Goal: Task Accomplishment & Management: Manage account settings

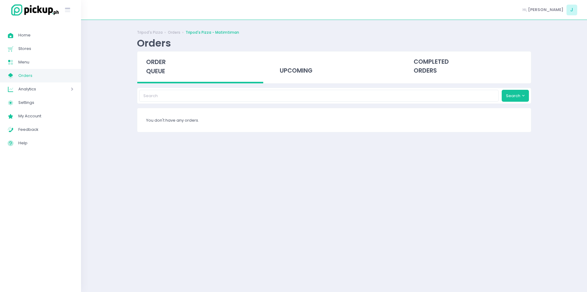
click at [158, 61] on span "order queue" at bounding box center [156, 66] width 20 height 17
click at [166, 72] on div "order queue" at bounding box center [200, 67] width 126 height 32
click at [155, 67] on span "order queue" at bounding box center [156, 66] width 20 height 17
click at [165, 73] on span "order queue" at bounding box center [156, 66] width 20 height 17
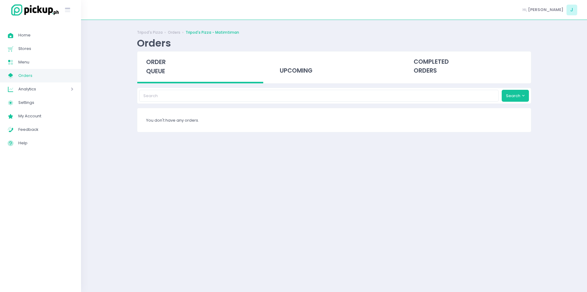
click at [112, 88] on div "Tripod's Pizza Orders Tripod's Pizza - Matimtiman Orders order queue upcoming c…" at bounding box center [334, 156] width 506 height 256
click at [145, 76] on div "order queue" at bounding box center [200, 67] width 126 height 32
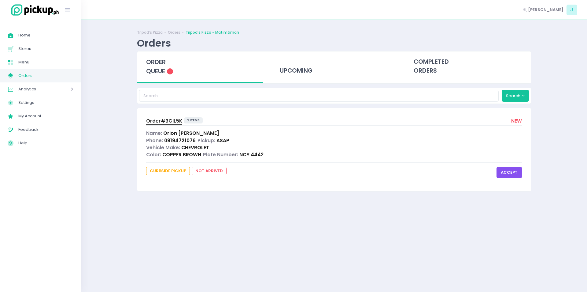
click at [515, 171] on button "accept" at bounding box center [509, 172] width 25 height 12
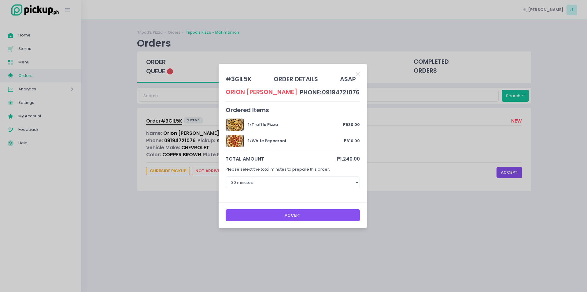
click at [245, 214] on button "Accept" at bounding box center [293, 215] width 135 height 12
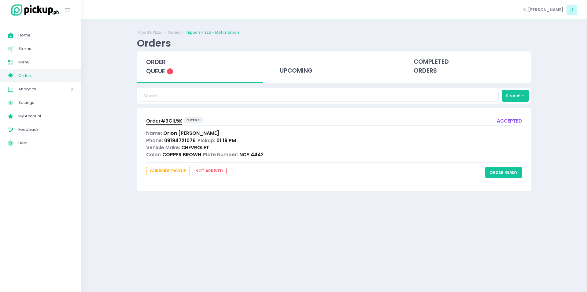
click at [167, 118] on span "Order# 3GIL5K" at bounding box center [164, 120] width 36 height 6
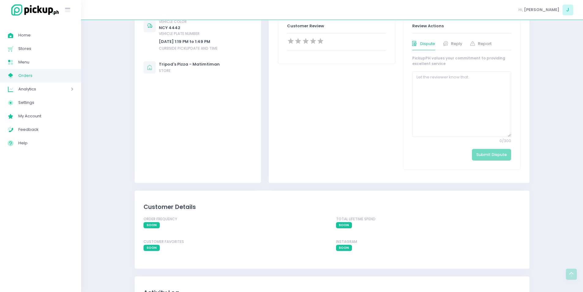
scroll to position [208, 0]
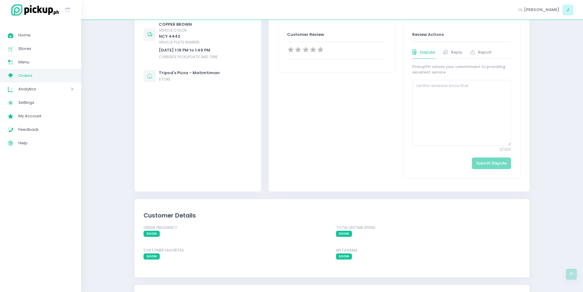
click at [47, 72] on span "Orders" at bounding box center [45, 76] width 55 height 8
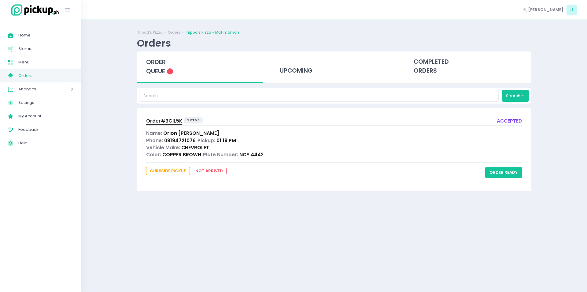
click at [169, 119] on span "Order# 3GIL5K" at bounding box center [164, 120] width 36 height 6
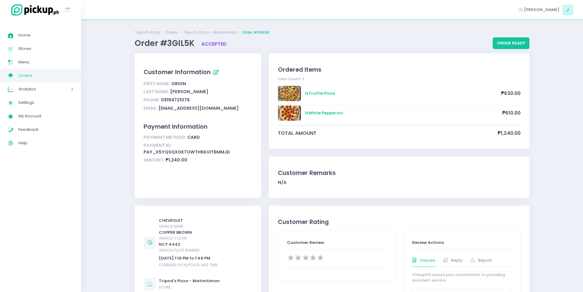
click at [18, 73] on span "Orders" at bounding box center [45, 76] width 55 height 8
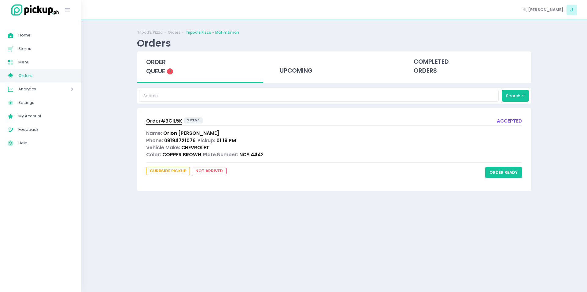
click at [165, 63] on span "order queue" at bounding box center [156, 66] width 20 height 17
click at [157, 62] on span "order queue" at bounding box center [156, 66] width 20 height 17
click at [493, 173] on button "order ready" at bounding box center [504, 172] width 37 height 12
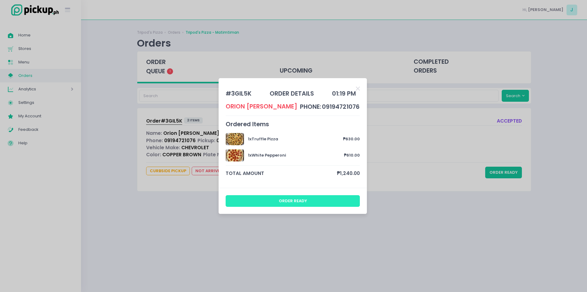
click at [278, 197] on button "order ready" at bounding box center [293, 201] width 135 height 12
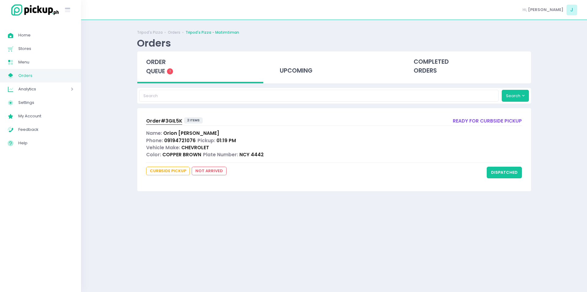
click at [169, 119] on span "Order# 3GIL5K" at bounding box center [164, 120] width 36 height 6
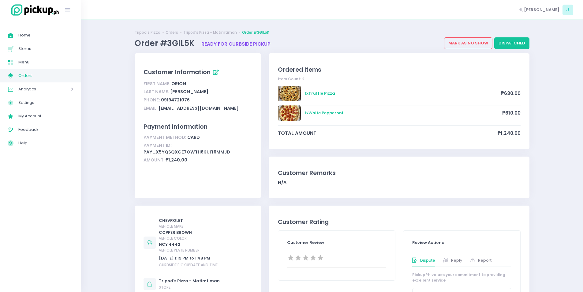
click at [53, 77] on span "Orders" at bounding box center [45, 76] width 55 height 8
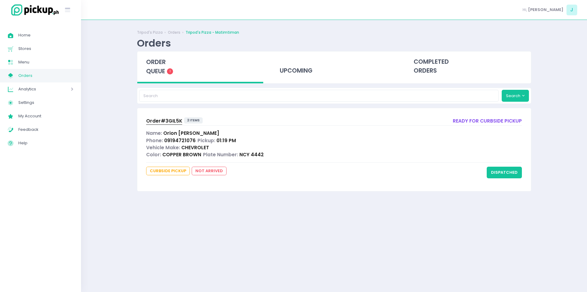
click at [155, 66] on span "order queue" at bounding box center [156, 66] width 20 height 17
click at [500, 172] on button "dispatched" at bounding box center [504, 172] width 35 height 12
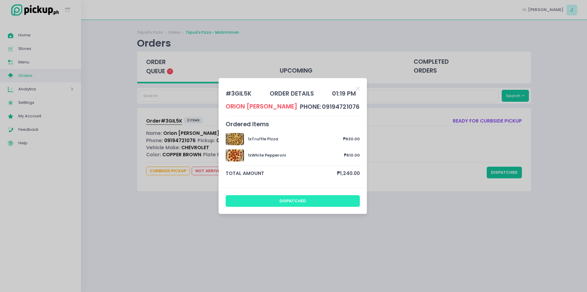
click at [343, 204] on button "dispatched" at bounding box center [293, 201] width 135 height 12
click at [305, 202] on button "dispatched" at bounding box center [293, 201] width 135 height 12
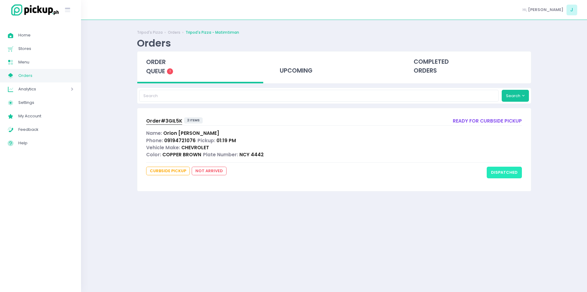
click at [510, 171] on button "dispatched" at bounding box center [504, 172] width 35 height 12
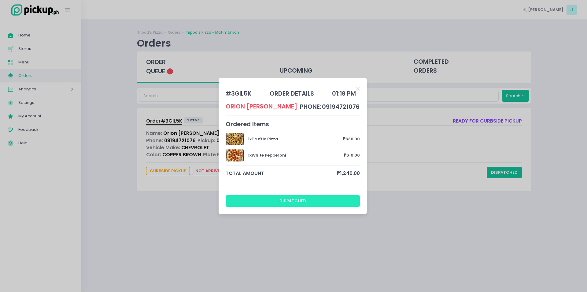
click at [271, 204] on button "dispatched" at bounding box center [293, 201] width 135 height 12
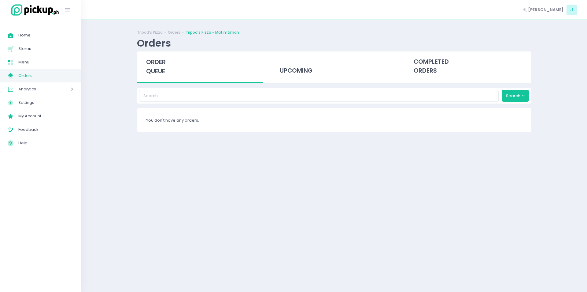
click at [164, 66] on div "order queue" at bounding box center [200, 67] width 126 height 32
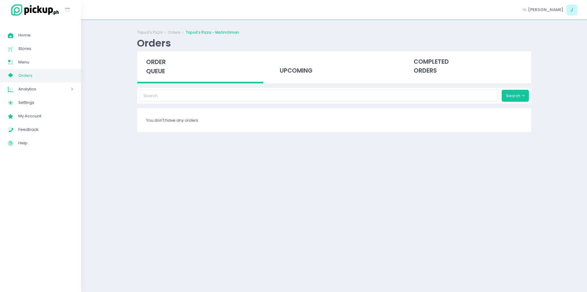
click at [154, 73] on span "order queue" at bounding box center [156, 66] width 20 height 17
click at [150, 72] on span "order queue" at bounding box center [156, 66] width 20 height 17
click at [159, 69] on span "order queue" at bounding box center [156, 66] width 20 height 17
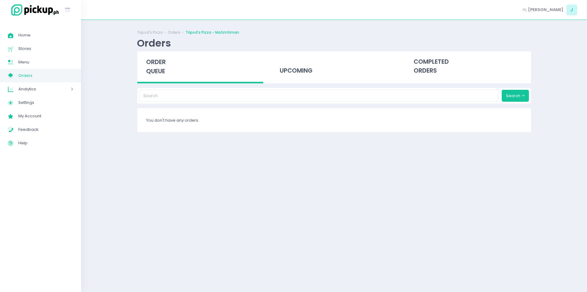
click at [159, 69] on span "order queue" at bounding box center [156, 66] width 20 height 17
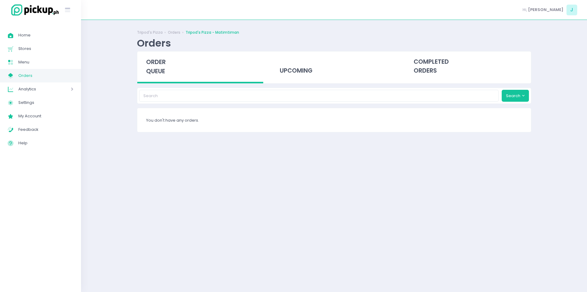
click at [159, 69] on span "order queue" at bounding box center [156, 66] width 20 height 17
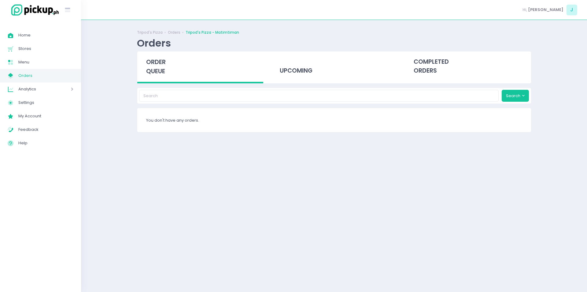
click at [159, 69] on span "order queue" at bounding box center [156, 66] width 20 height 17
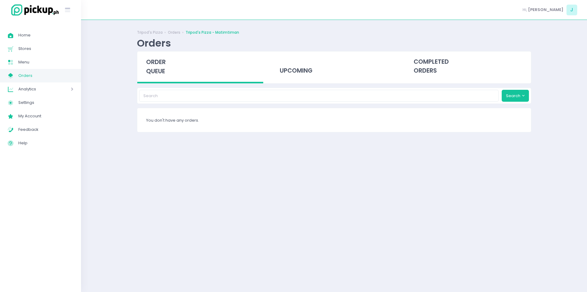
click at [159, 69] on span "order queue" at bounding box center [156, 66] width 20 height 17
click at [158, 69] on span "order queue" at bounding box center [156, 66] width 20 height 17
click at [157, 58] on span "order queue" at bounding box center [156, 66] width 20 height 17
click at [156, 69] on span "order queue" at bounding box center [156, 66] width 20 height 17
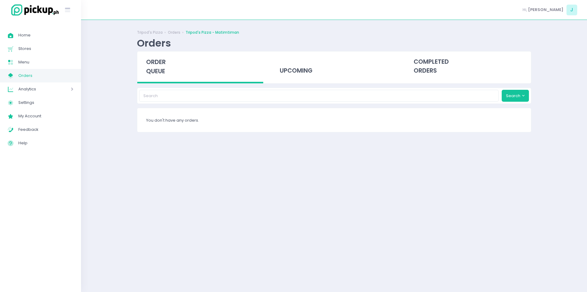
click at [156, 69] on span "order queue" at bounding box center [156, 66] width 20 height 17
click at [169, 76] on div "order queue" at bounding box center [200, 67] width 126 height 32
click at [155, 73] on span "order queue" at bounding box center [156, 66] width 20 height 17
click at [155, 63] on span "order queue" at bounding box center [156, 66] width 20 height 17
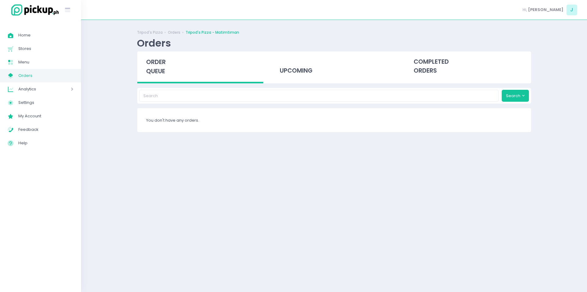
click at [164, 59] on span "order queue" at bounding box center [156, 66] width 20 height 17
click at [155, 63] on span "order queue" at bounding box center [156, 66] width 20 height 17
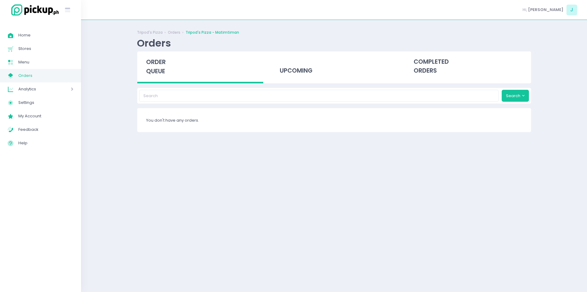
click at [155, 65] on span "order queue" at bounding box center [156, 66] width 20 height 17
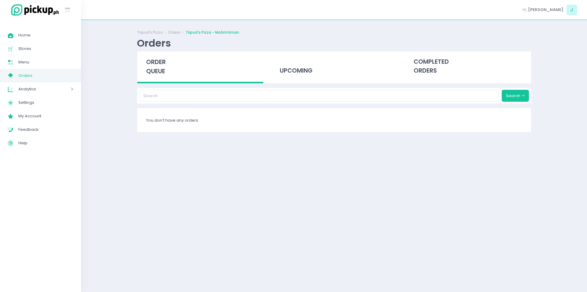
click at [155, 65] on span "order queue" at bounding box center [156, 66] width 20 height 17
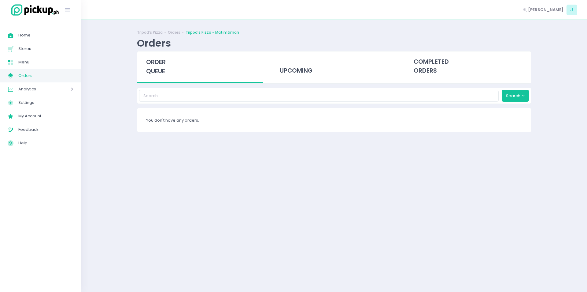
click at [155, 65] on span "order queue" at bounding box center [156, 66] width 20 height 17
click at [152, 63] on span "order queue" at bounding box center [156, 66] width 20 height 17
click at [155, 73] on span "order queue" at bounding box center [156, 66] width 20 height 17
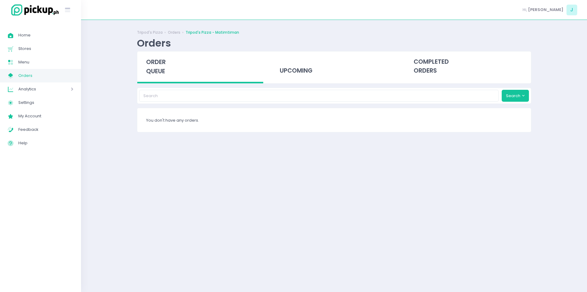
click at [162, 63] on span "order queue" at bounding box center [156, 66] width 20 height 17
click at [167, 66] on div "order queue" at bounding box center [200, 67] width 126 height 32
click at [155, 79] on div "order queue" at bounding box center [200, 67] width 126 height 32
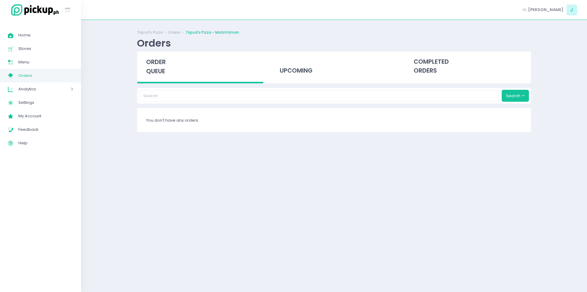
click at [155, 79] on div "order queue" at bounding box center [200, 67] width 126 height 32
click at [155, 69] on span "order queue" at bounding box center [156, 66] width 20 height 17
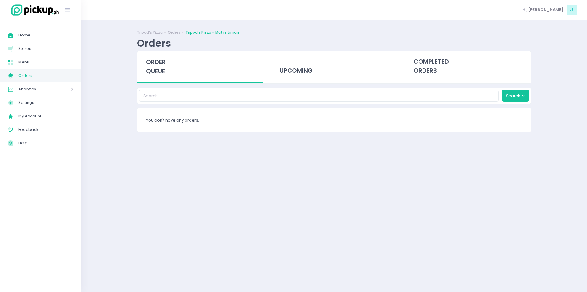
click at [155, 69] on span "order queue" at bounding box center [156, 66] width 20 height 17
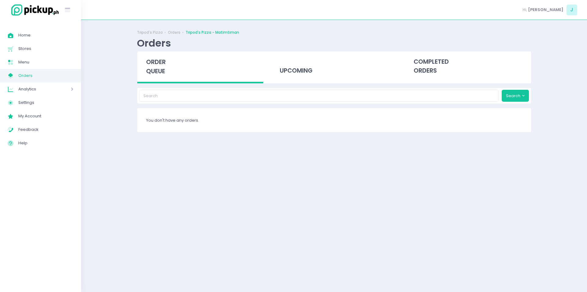
click at [155, 69] on span "order queue" at bounding box center [156, 66] width 20 height 17
click at [159, 71] on span "order queue" at bounding box center [156, 66] width 20 height 17
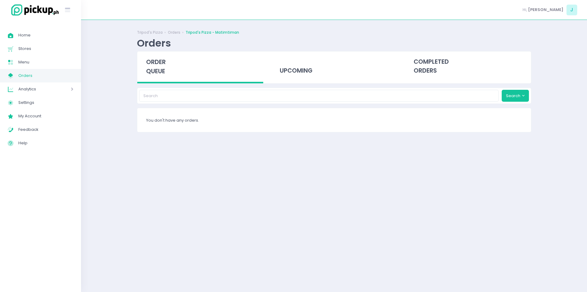
click at [158, 78] on div "order queue" at bounding box center [200, 67] width 126 height 32
click at [157, 77] on div "order queue" at bounding box center [200, 67] width 126 height 32
click at [157, 76] on div "order queue" at bounding box center [200, 67] width 126 height 32
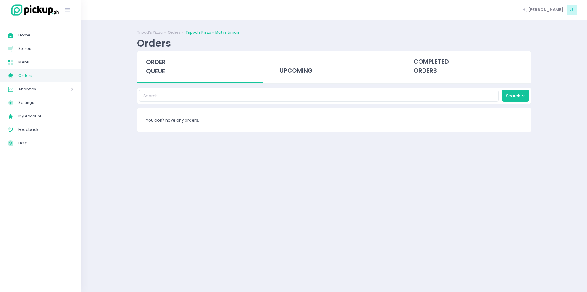
click at [154, 63] on span "order queue" at bounding box center [156, 66] width 20 height 17
click at [158, 71] on span "order queue" at bounding box center [156, 66] width 20 height 17
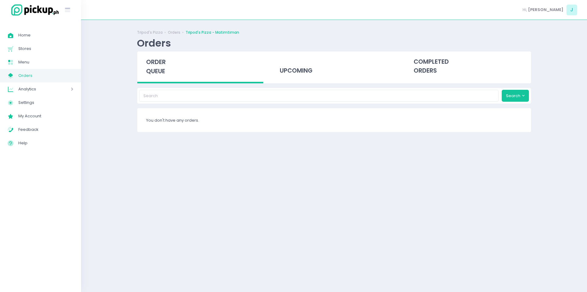
click at [164, 63] on span "order queue" at bounding box center [156, 66] width 20 height 17
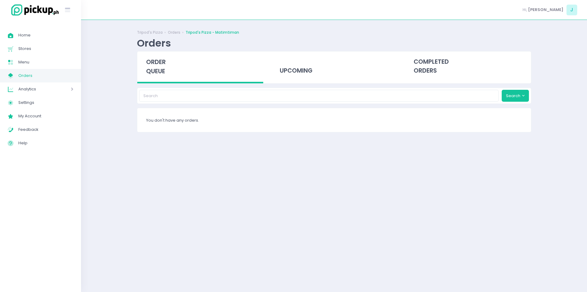
click at [164, 63] on span "order queue" at bounding box center [156, 66] width 20 height 17
click at [156, 67] on span "order queue" at bounding box center [156, 66] width 20 height 17
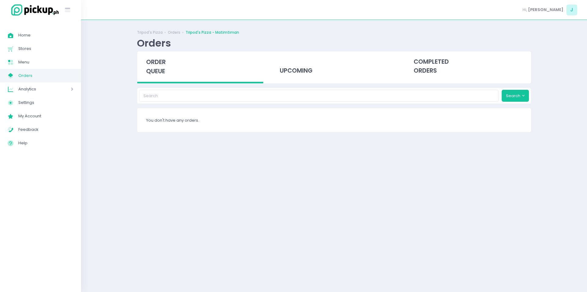
click at [156, 67] on span "order queue" at bounding box center [156, 66] width 20 height 17
click at [163, 68] on span "order queue" at bounding box center [156, 66] width 20 height 17
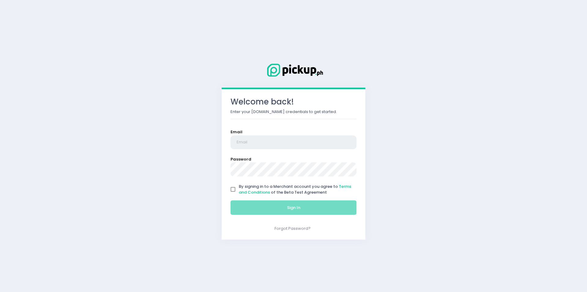
type input "[EMAIL_ADDRESS][DOMAIN_NAME]"
click at [234, 188] on input "By signing in to a Merchant account you agree to Terms and Conditions of the Be…" at bounding box center [233, 189] width 12 height 12
checkbox input "true"
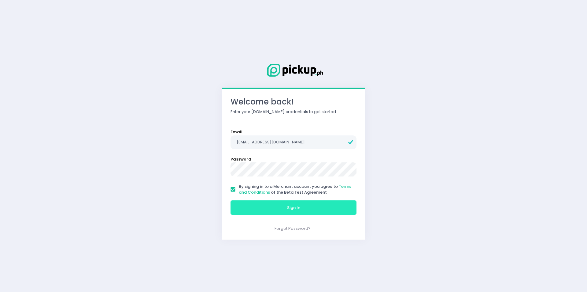
click at [251, 207] on button "Sign In" at bounding box center [294, 207] width 126 height 15
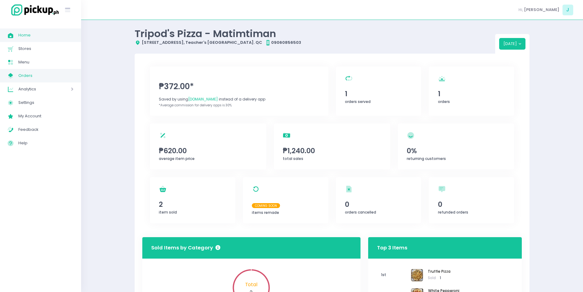
click at [38, 72] on span "Orders" at bounding box center [45, 76] width 55 height 8
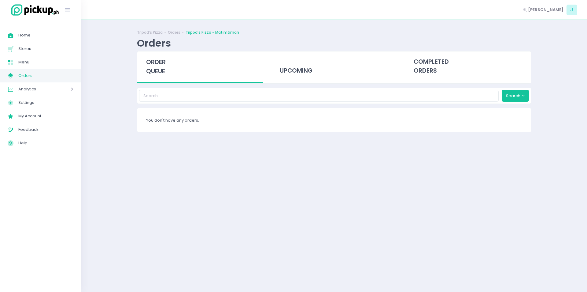
click at [158, 69] on span "order queue" at bounding box center [156, 66] width 20 height 17
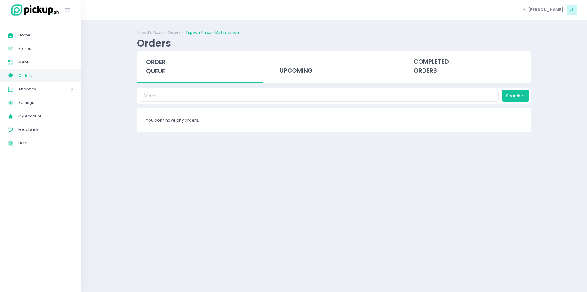
click at [158, 69] on span "order queue" at bounding box center [156, 66] width 20 height 17
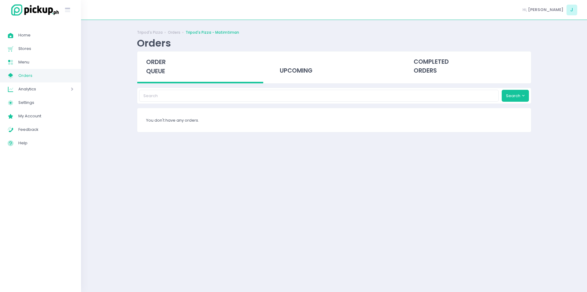
click at [158, 69] on span "order queue" at bounding box center [156, 66] width 20 height 17
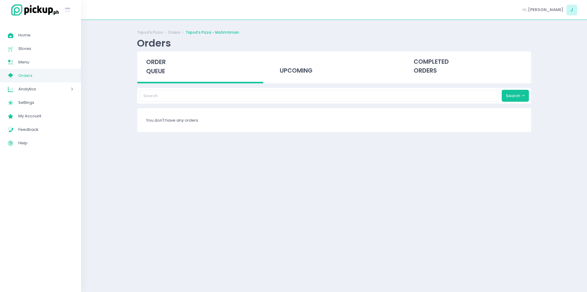
click at [158, 69] on span "order queue" at bounding box center [156, 66] width 20 height 17
click at [161, 69] on span "order queue" at bounding box center [156, 66] width 20 height 17
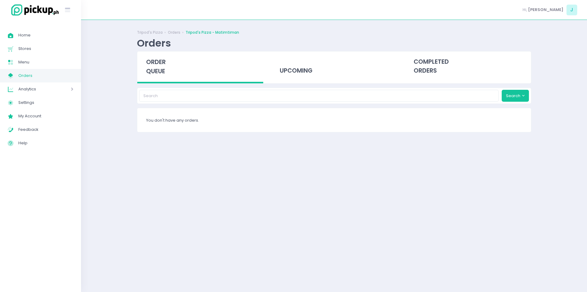
click at [161, 69] on span "order queue" at bounding box center [156, 66] width 20 height 17
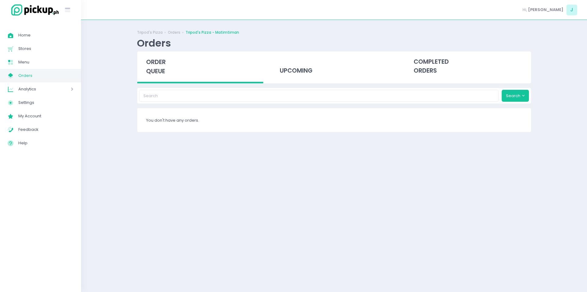
click at [161, 69] on span "order queue" at bounding box center [156, 66] width 20 height 17
click at [157, 60] on span "order queue" at bounding box center [156, 66] width 20 height 17
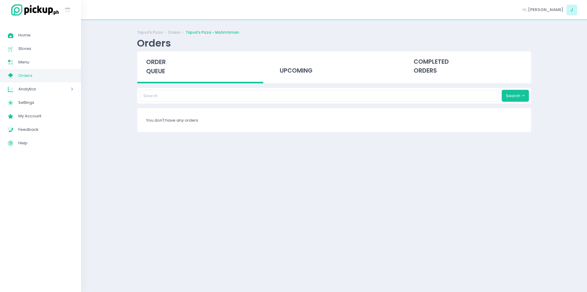
click at [157, 60] on span "order queue" at bounding box center [156, 66] width 20 height 17
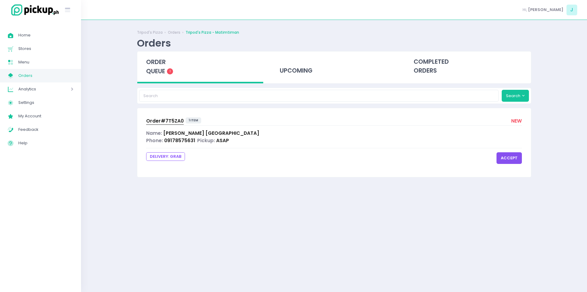
click at [511, 160] on button "accept" at bounding box center [509, 158] width 25 height 12
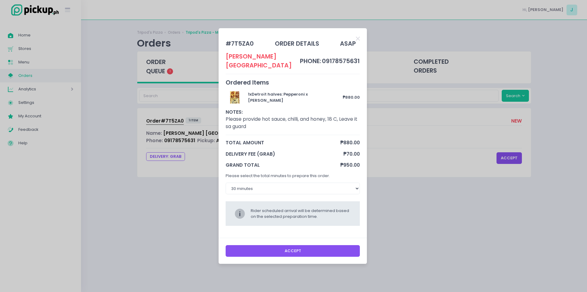
click at [271, 257] on div "Accept" at bounding box center [293, 250] width 148 height 26
click at [273, 245] on button "Accept" at bounding box center [293, 251] width 135 height 12
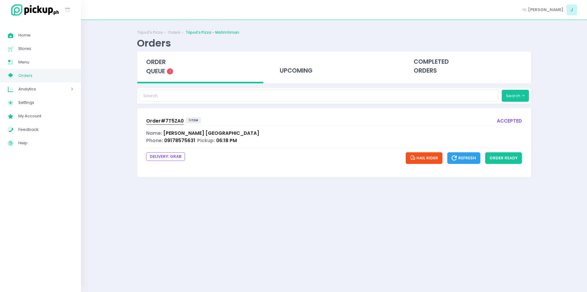
click at [166, 121] on span "Order# 7T5ZA0" at bounding box center [165, 120] width 38 height 6
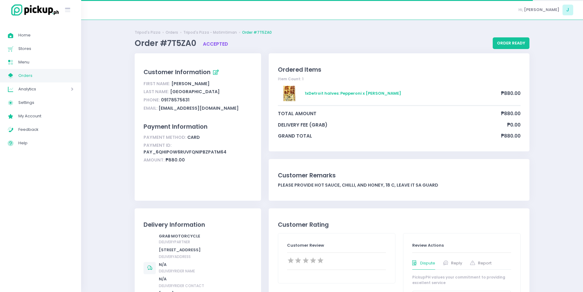
scroll to position [364, 0]
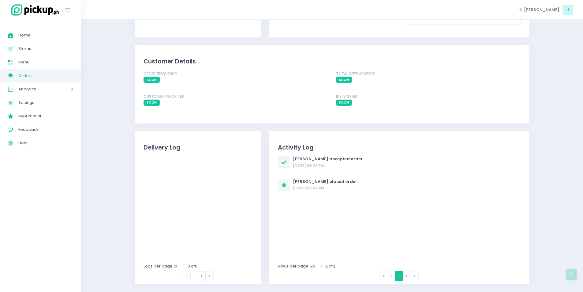
click at [32, 70] on link "My Store Created with Sketch. Orders" at bounding box center [40, 75] width 81 height 13
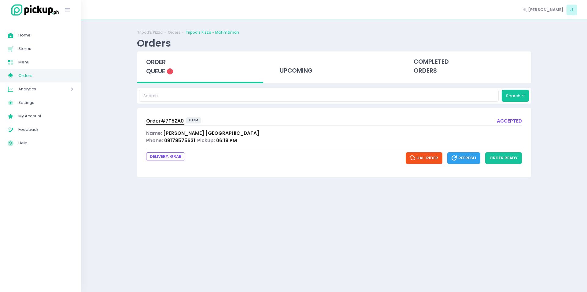
click at [168, 118] on span "Order# 7T5ZA0" at bounding box center [165, 120] width 38 height 6
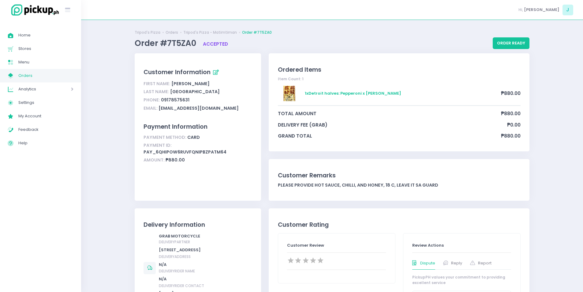
click at [58, 69] on link "My Store Created with Sketch. Orders" at bounding box center [40, 75] width 81 height 13
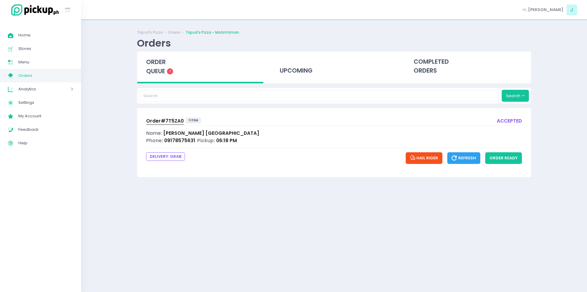
click at [158, 67] on div "order queue 1" at bounding box center [200, 67] width 126 height 32
click at [173, 123] on span "Order# 7T5ZA0" at bounding box center [165, 120] width 38 height 6
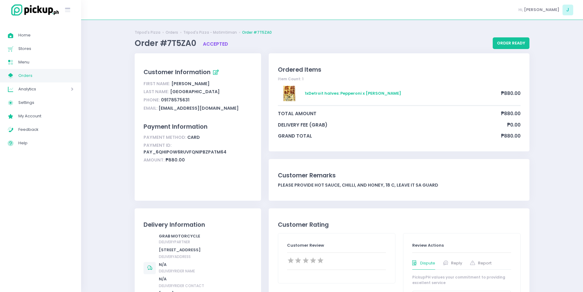
click at [51, 74] on span "Orders" at bounding box center [45, 76] width 55 height 8
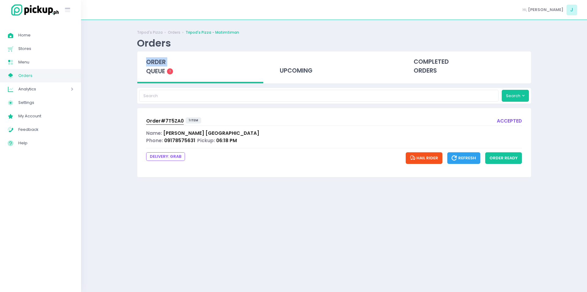
drag, startPoint x: 126, startPoint y: 71, endPoint x: 144, endPoint y: 65, distance: 18.3
click at [144, 65] on div "Tripod's Pizza Orders Tripod's Pizza - Matimtiman Orders order queue 1 upcoming…" at bounding box center [334, 156] width 506 height 256
click at [144, 65] on div "order queue 1" at bounding box center [200, 67] width 126 height 32
click at [108, 186] on div "Tripod's Pizza Orders Tripod's Pizza - Matimtiman Orders order queue 1 upcoming…" at bounding box center [334, 156] width 506 height 256
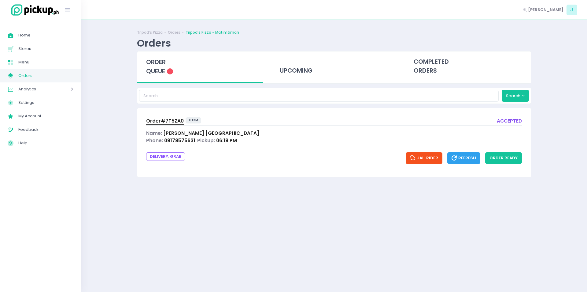
click at [161, 73] on span "order queue" at bounding box center [156, 66] width 20 height 17
click at [114, 156] on div "Tripod's Pizza Orders Tripod's Pizza - Matimtiman Orders order queue 1 upcoming…" at bounding box center [334, 156] width 506 height 256
click at [155, 80] on div "order queue 1" at bounding box center [200, 67] width 126 height 32
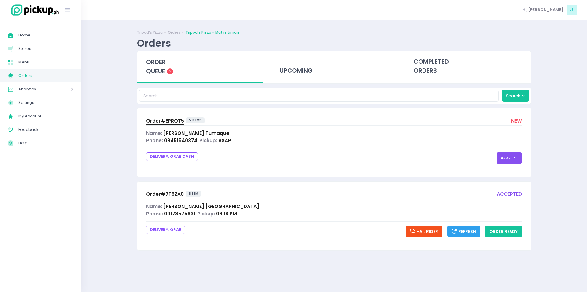
click at [523, 159] on div "Order# EPRQT5 5 items new Name: [PERSON_NAME] Phone: 09451540374 Pickup: ASAP D…" at bounding box center [334, 142] width 394 height 69
click at [516, 159] on button "accept" at bounding box center [509, 158] width 25 height 12
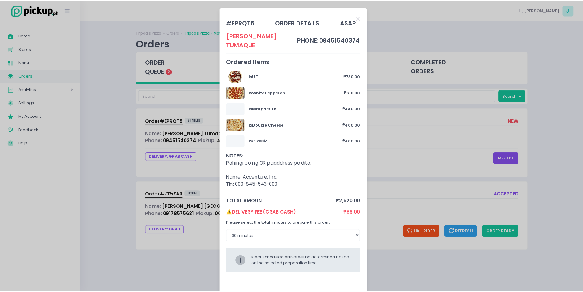
scroll to position [18, 0]
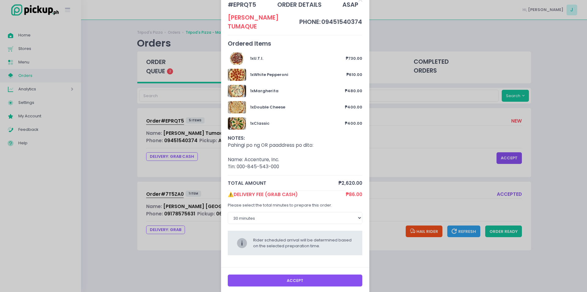
click at [277, 277] on button "Accept" at bounding box center [295, 280] width 135 height 12
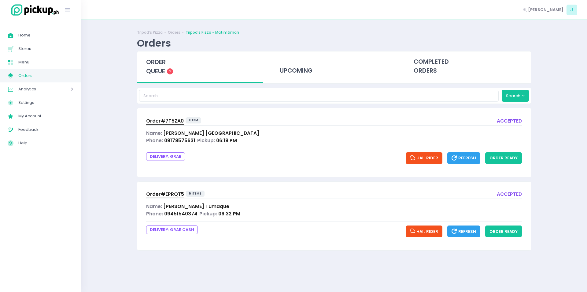
click at [168, 196] on span "Order# EPRQT5" at bounding box center [165, 194] width 38 height 6
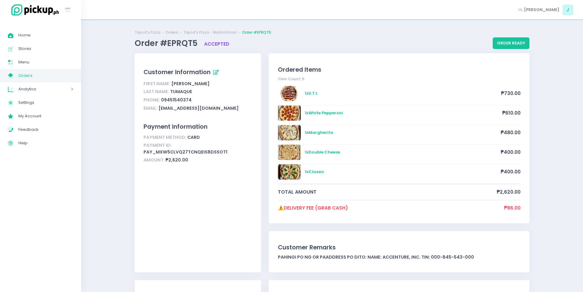
click at [59, 80] on link "My Store Created with Sketch. Orders" at bounding box center [40, 75] width 81 height 13
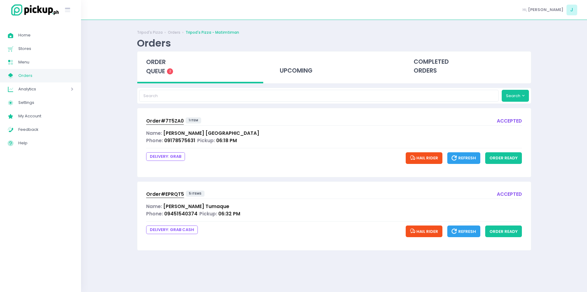
click at [162, 118] on span "Order# 7T5ZA0" at bounding box center [165, 120] width 38 height 6
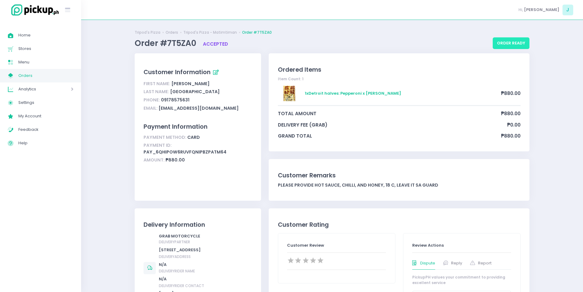
click at [514, 46] on button "order ready" at bounding box center [511, 43] width 37 height 12
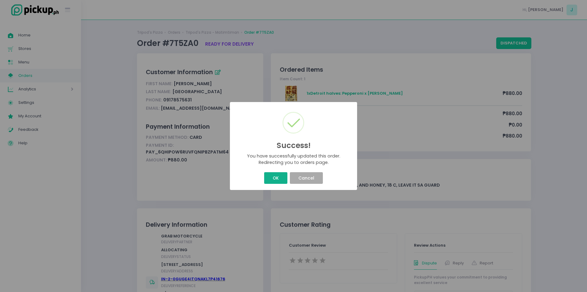
click at [275, 178] on button "OK" at bounding box center [275, 178] width 23 height 12
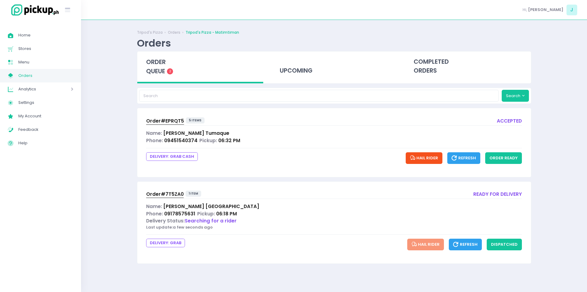
click at [158, 68] on span "order queue" at bounding box center [156, 66] width 20 height 17
click at [158, 65] on span "order queue" at bounding box center [156, 66] width 20 height 17
click at [162, 193] on span "Order# 7T5ZA0" at bounding box center [165, 194] width 38 height 6
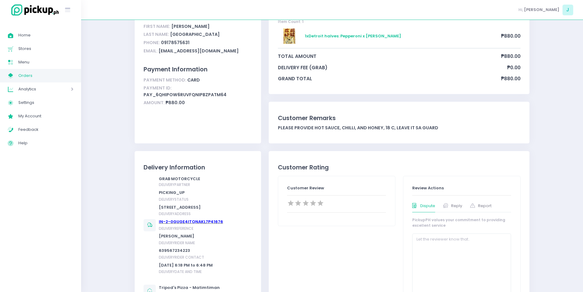
scroll to position [58, 0]
click at [37, 74] on span "Orders" at bounding box center [45, 76] width 55 height 8
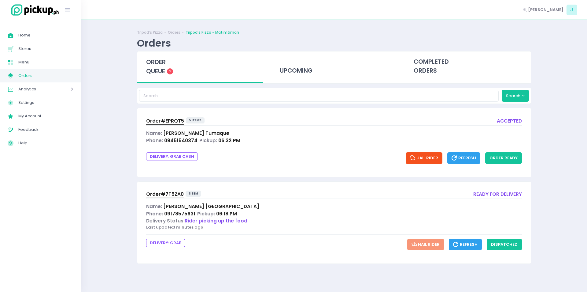
click at [155, 61] on span "order queue" at bounding box center [156, 66] width 20 height 17
click at [167, 68] on div "order queue 2" at bounding box center [200, 67] width 126 height 32
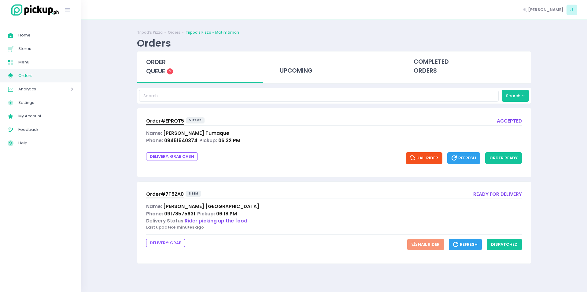
click at [162, 191] on span "Order# 7T5ZA0" at bounding box center [165, 194] width 38 height 6
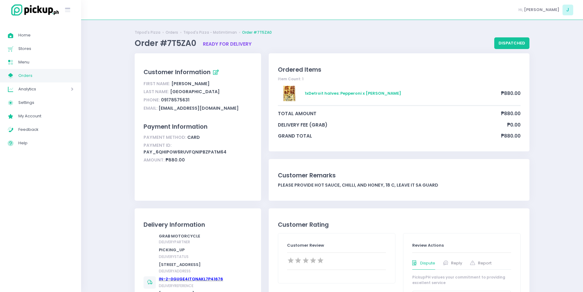
click at [256, 206] on div "Customer Information First Name: [PERSON_NAME] Last Name: [PERSON_NAME] Phone: …" at bounding box center [198, 130] width 134 height 155
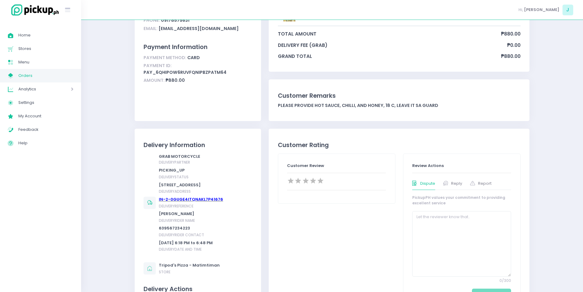
scroll to position [80, 0]
click at [451, 91] on div "Customer Remarks" at bounding box center [399, 95] width 243 height 9
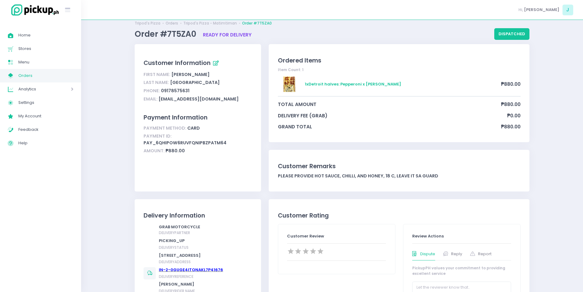
scroll to position [0, 0]
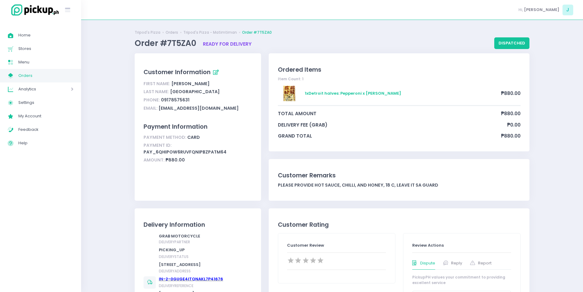
click at [70, 74] on span "Orders" at bounding box center [45, 76] width 55 height 8
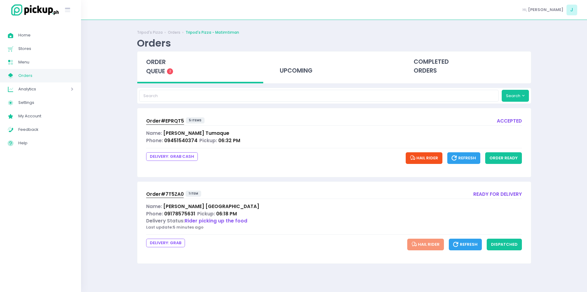
click at [173, 75] on div "order queue 2" at bounding box center [200, 67] width 126 height 32
click at [506, 243] on button "dispatched" at bounding box center [504, 244] width 35 height 12
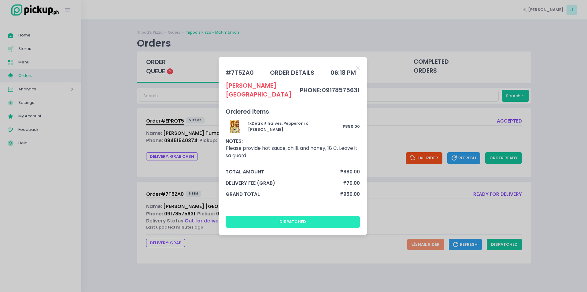
click at [296, 220] on button "dispatched" at bounding box center [293, 222] width 135 height 12
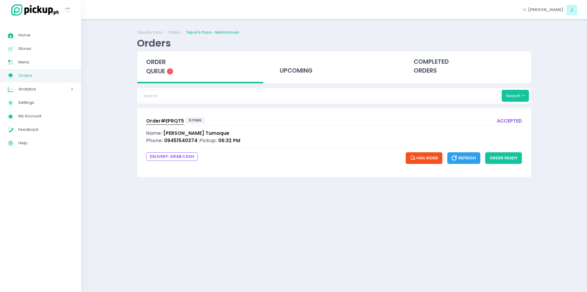
click at [170, 122] on span "Order# EPRQT5" at bounding box center [165, 120] width 38 height 6
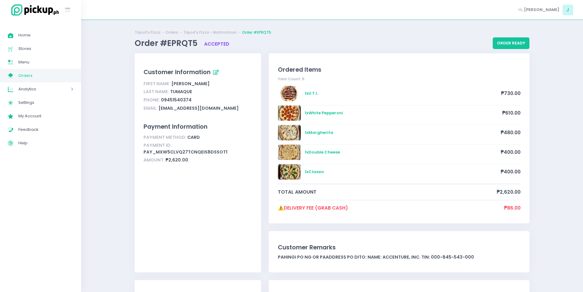
scroll to position [19, 0]
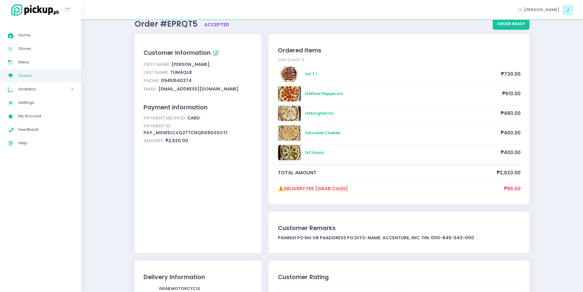
click at [68, 78] on span "Orders" at bounding box center [45, 76] width 55 height 8
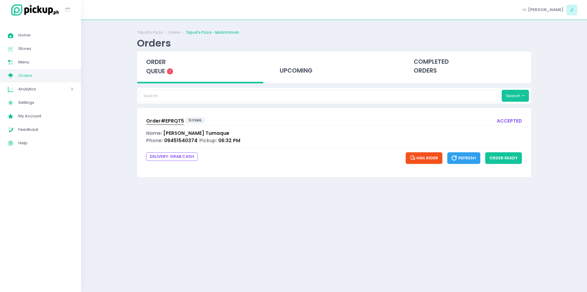
click at [160, 59] on span "order queue" at bounding box center [156, 66] width 20 height 17
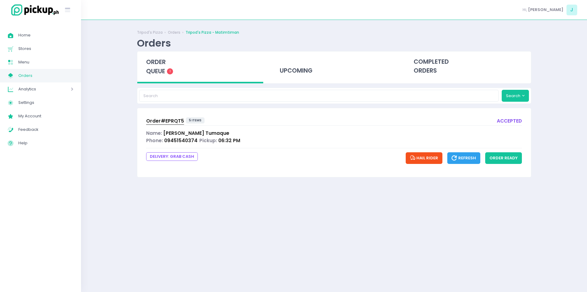
click at [160, 65] on span "order queue" at bounding box center [156, 66] width 20 height 17
click at [159, 60] on span "order queue" at bounding box center [156, 66] width 20 height 17
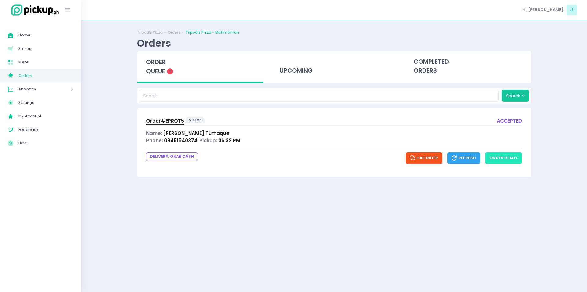
click at [504, 162] on button "order ready" at bounding box center [504, 158] width 37 height 12
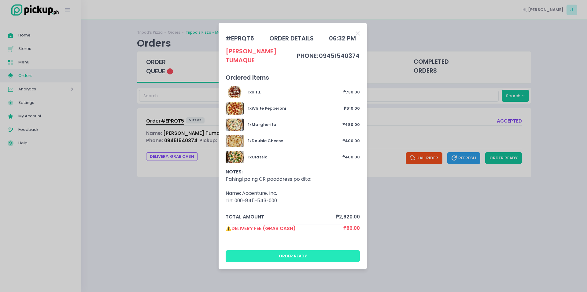
click at [304, 250] on button "order ready" at bounding box center [293, 256] width 135 height 12
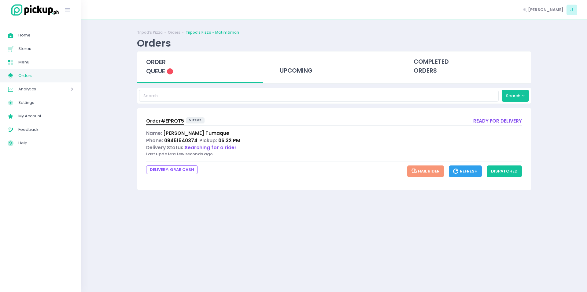
click at [147, 61] on span "order queue" at bounding box center [156, 66] width 20 height 17
click at [156, 64] on span "order queue" at bounding box center [156, 66] width 20 height 17
click at [168, 120] on span "Order# EPRQT5" at bounding box center [165, 120] width 38 height 6
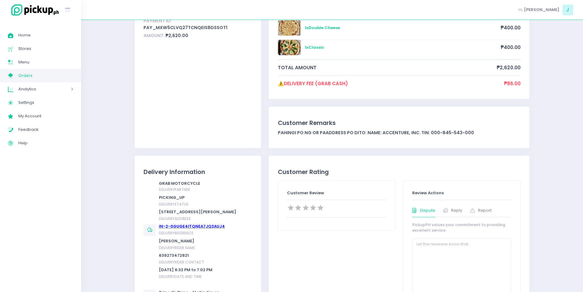
scroll to position [127, 0]
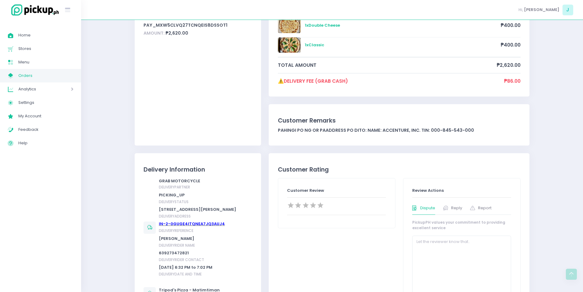
click at [64, 72] on span "Orders" at bounding box center [45, 76] width 55 height 8
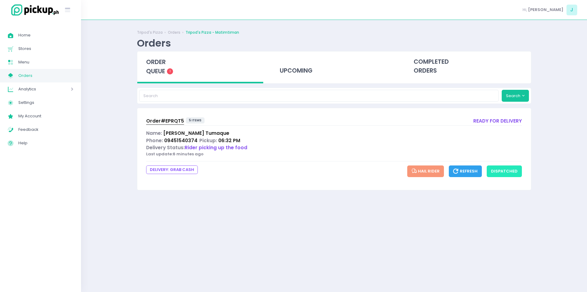
click at [498, 174] on button "dispatched" at bounding box center [504, 171] width 35 height 12
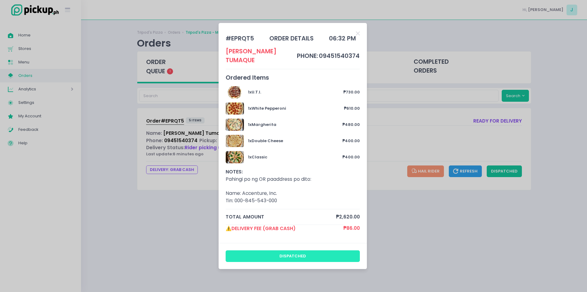
click at [267, 250] on button "dispatched" at bounding box center [293, 256] width 135 height 12
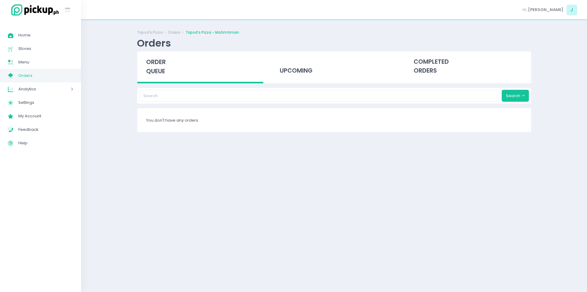
click at [162, 75] on span "order queue" at bounding box center [156, 66] width 20 height 17
click at [158, 68] on span "order queue" at bounding box center [156, 66] width 20 height 17
click at [399, 45] on div "Orders" at bounding box center [334, 43] width 395 height 12
click at [425, 62] on div "completed orders" at bounding box center [468, 66] width 126 height 30
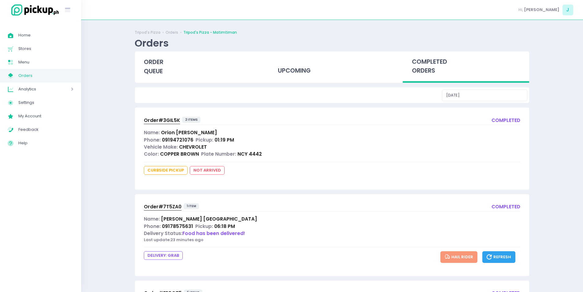
click at [58, 77] on span "Orders" at bounding box center [45, 76] width 55 height 8
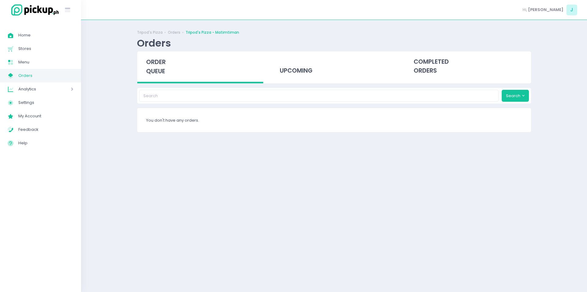
click at [160, 71] on span "order queue" at bounding box center [156, 66] width 20 height 17
click at [147, 65] on span "order queue" at bounding box center [156, 66] width 20 height 17
click at [163, 59] on span "order queue" at bounding box center [156, 66] width 20 height 17
click at [161, 65] on span "order queue" at bounding box center [156, 66] width 20 height 17
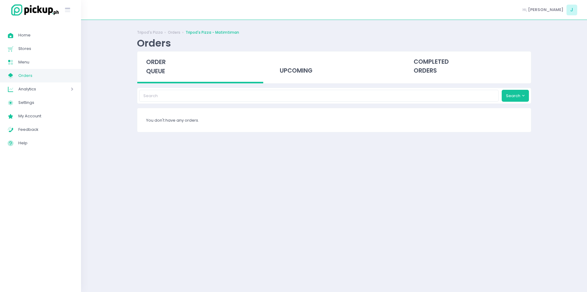
click at [153, 56] on div "order queue" at bounding box center [200, 67] width 126 height 32
click at [153, 67] on div "order queue" at bounding box center [200, 67] width 126 height 32
click at [148, 262] on div "Tripod's Pizza Orders Tripod's Pizza - Matimtiman Orders order queue upcoming c…" at bounding box center [334, 156] width 410 height 256
click at [156, 66] on span "order queue" at bounding box center [156, 66] width 20 height 17
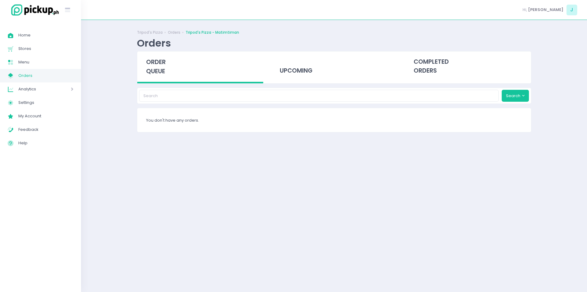
click at [156, 66] on span "order queue" at bounding box center [156, 66] width 20 height 17
click at [158, 68] on span "order queue" at bounding box center [156, 66] width 20 height 17
click at [155, 66] on span "order queue" at bounding box center [156, 66] width 20 height 17
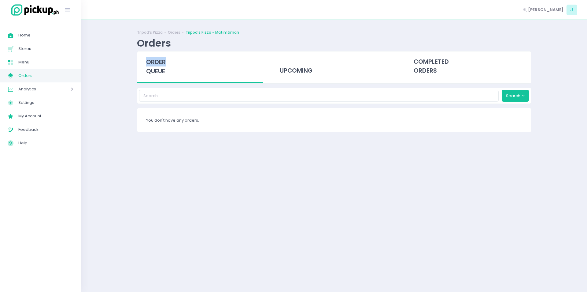
click at [155, 66] on span "order queue" at bounding box center [156, 66] width 20 height 17
click at [155, 65] on span "order queue" at bounding box center [156, 66] width 20 height 17
click at [155, 68] on span "order queue" at bounding box center [156, 66] width 20 height 17
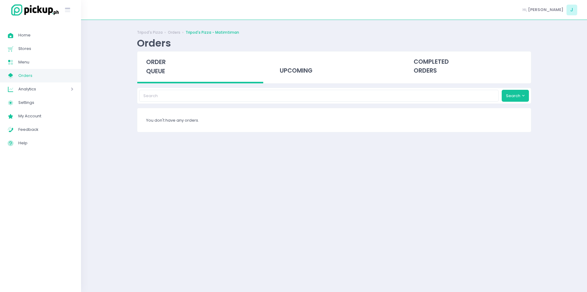
click at [155, 68] on span "order queue" at bounding box center [156, 66] width 20 height 17
click at [155, 67] on span "order queue" at bounding box center [156, 66] width 20 height 17
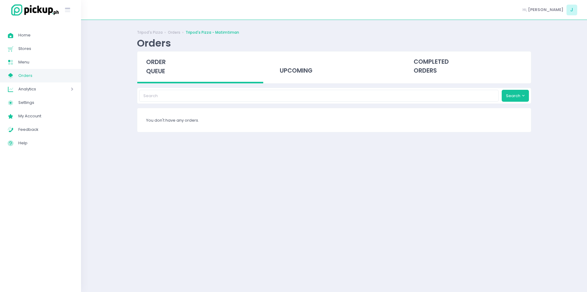
click at [155, 67] on span "order queue" at bounding box center [156, 66] width 20 height 17
click at [126, 37] on div "Tripod's Pizza Orders Tripod's Pizza - Matimtiman Orders order queue upcoming c…" at bounding box center [334, 156] width 506 height 256
click at [172, 69] on div "order queue" at bounding box center [200, 67] width 126 height 32
drag, startPoint x: 117, startPoint y: 119, endPoint x: 160, endPoint y: 66, distance: 68.2
click at [160, 66] on div "Tripod's Pizza Orders Tripod's Pizza - Matimtiman Orders order queue upcoming c…" at bounding box center [334, 156] width 506 height 256
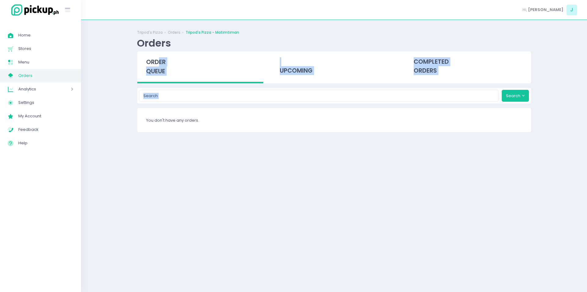
click at [160, 66] on div "order queue" at bounding box center [200, 67] width 126 height 32
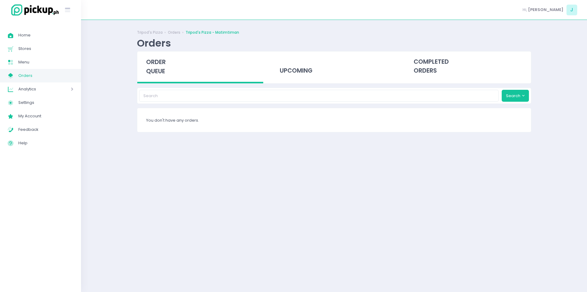
click at [160, 66] on div "order queue" at bounding box center [200, 67] width 126 height 32
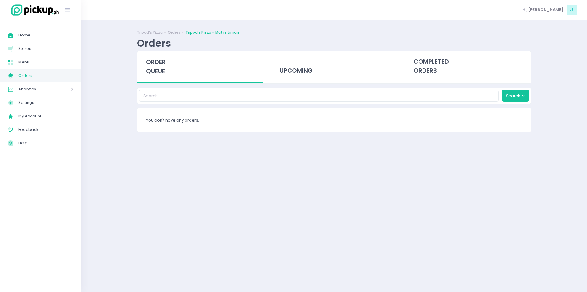
click at [160, 66] on div "order queue" at bounding box center [200, 67] width 126 height 32
click at [157, 68] on span "order queue" at bounding box center [156, 66] width 20 height 17
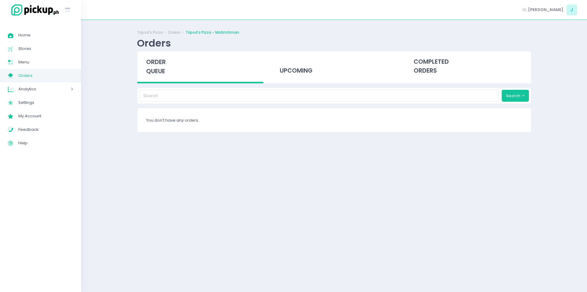
click at [157, 68] on span "order queue" at bounding box center [156, 66] width 20 height 17
click at [120, 150] on div "Tripod's Pizza Orders Tripod's Pizza - Matimtiman Orders order queue upcoming c…" at bounding box center [334, 156] width 506 height 256
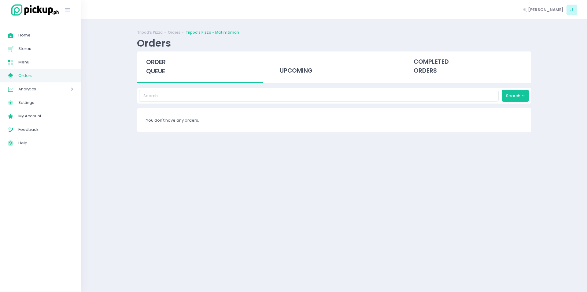
click at [157, 68] on span "order queue" at bounding box center [156, 66] width 20 height 17
click at [136, 163] on div "Tripod's Pizza Orders Tripod's Pizza - Matimtiman Orders order queue upcoming c…" at bounding box center [334, 156] width 410 height 256
click at [160, 57] on div "order queue" at bounding box center [200, 67] width 126 height 32
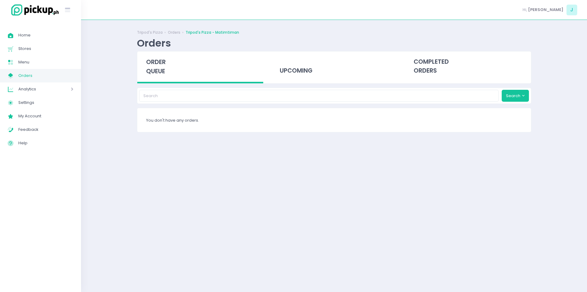
click at [160, 57] on div "order queue" at bounding box center [200, 67] width 126 height 32
click at [159, 59] on span "order queue" at bounding box center [156, 66] width 20 height 17
click at [152, 66] on span "order queue" at bounding box center [156, 66] width 20 height 17
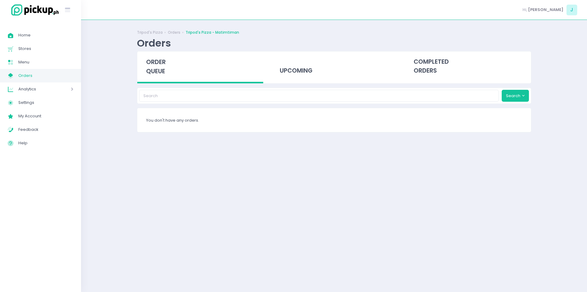
click at [152, 66] on span "order queue" at bounding box center [156, 66] width 20 height 17
click at [133, 178] on div "Tripod's Pizza Orders Tripod's Pizza - Matimtiman Orders order queue upcoming c…" at bounding box center [334, 156] width 410 height 256
click at [156, 62] on span "order queue" at bounding box center [156, 66] width 20 height 17
click at [147, 76] on div "order queue" at bounding box center [200, 67] width 126 height 32
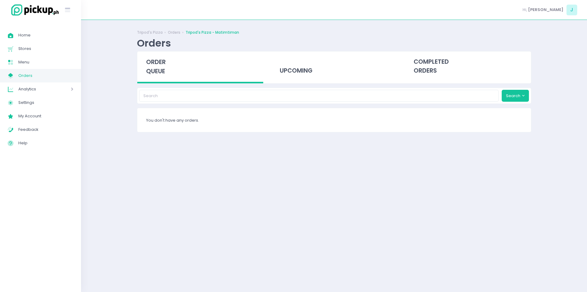
click at [154, 73] on span "order queue" at bounding box center [156, 66] width 20 height 17
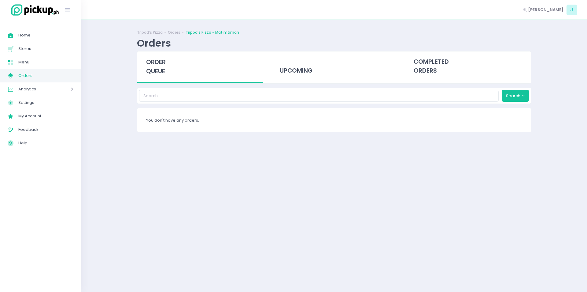
click at [154, 73] on span "order queue" at bounding box center [156, 66] width 20 height 17
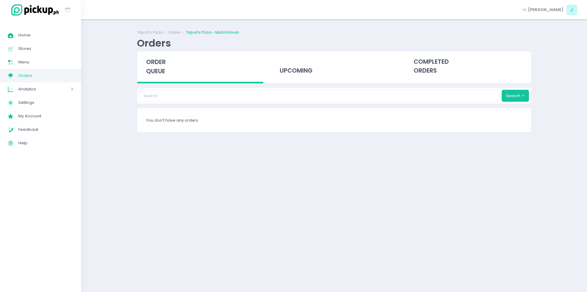
click at [154, 73] on span "order queue" at bounding box center [156, 66] width 20 height 17
click at [368, 211] on div "Tripod's Pizza Orders Tripod's Pizza - Matimtiman Orders order queue upcoming c…" at bounding box center [334, 156] width 410 height 256
click at [144, 64] on div "order queue" at bounding box center [200, 67] width 126 height 32
